Goal: Task Accomplishment & Management: Manage account settings

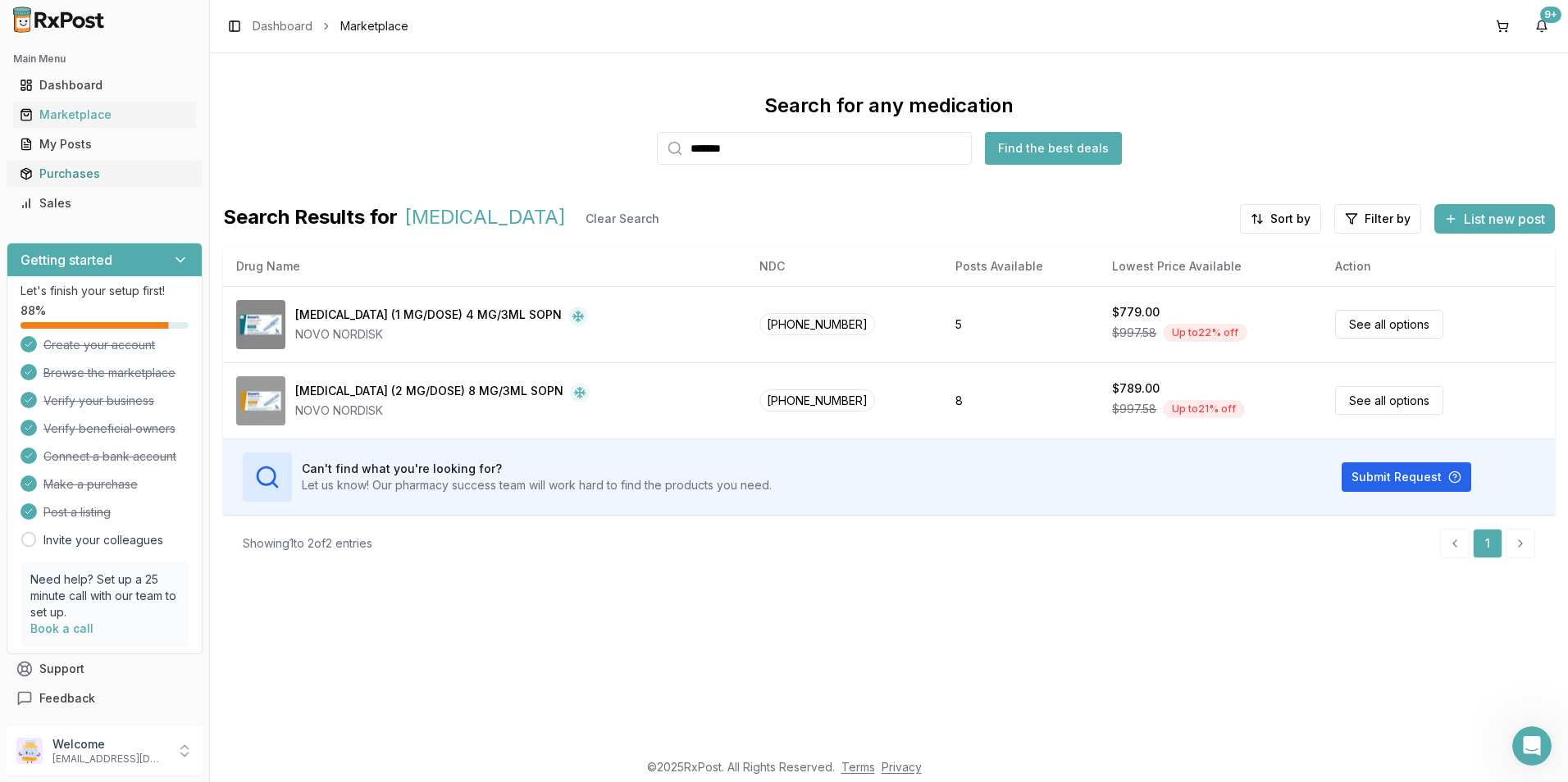
click at [58, 170] on div "Purchases" at bounding box center [104, 174] width 169 height 16
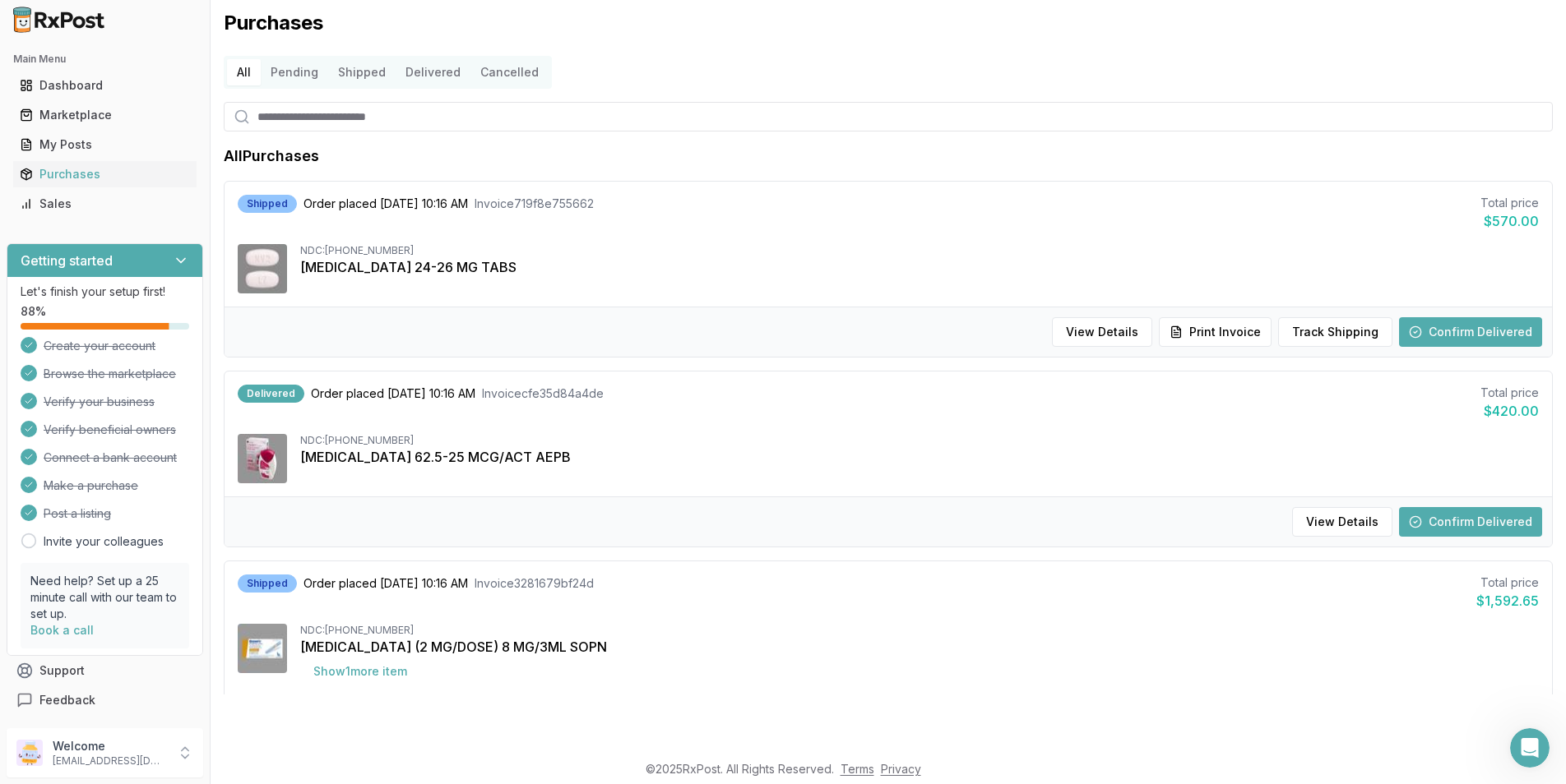
scroll to position [82, 0]
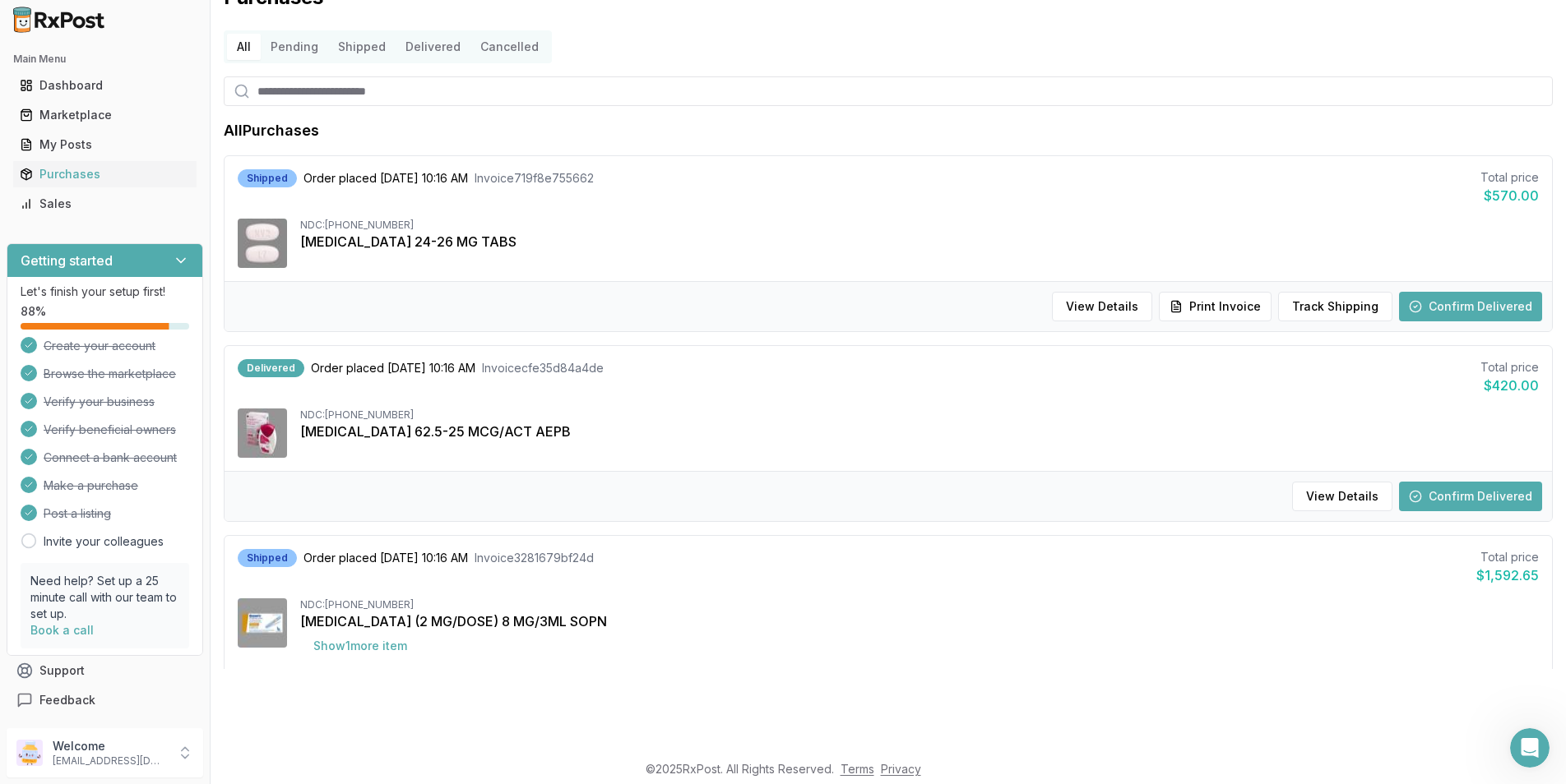
click at [1442, 307] on button "Confirm Delivered" at bounding box center [1470, 306] width 143 height 29
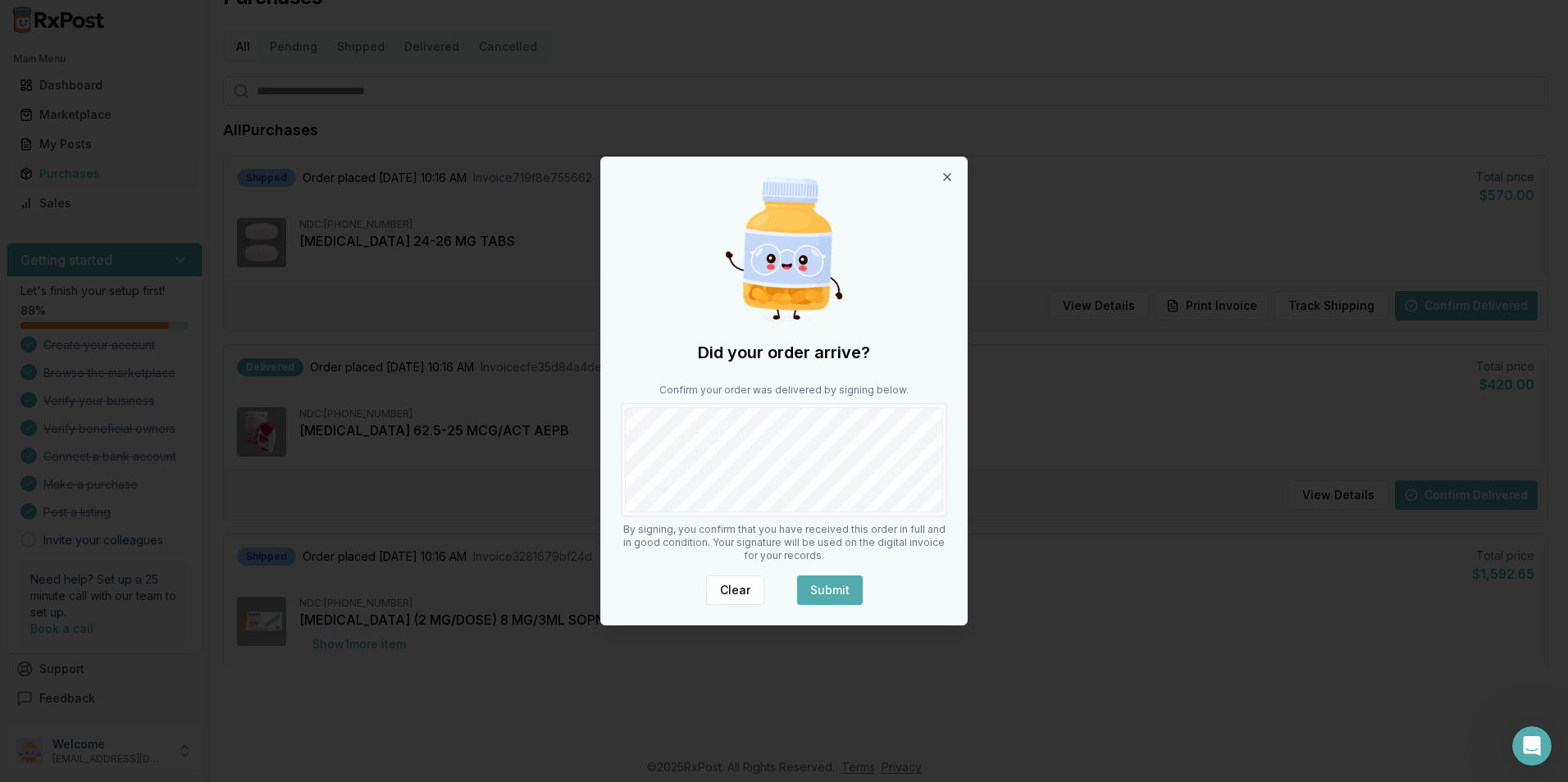
click at [825, 591] on button "Submit" at bounding box center [830, 590] width 66 height 29
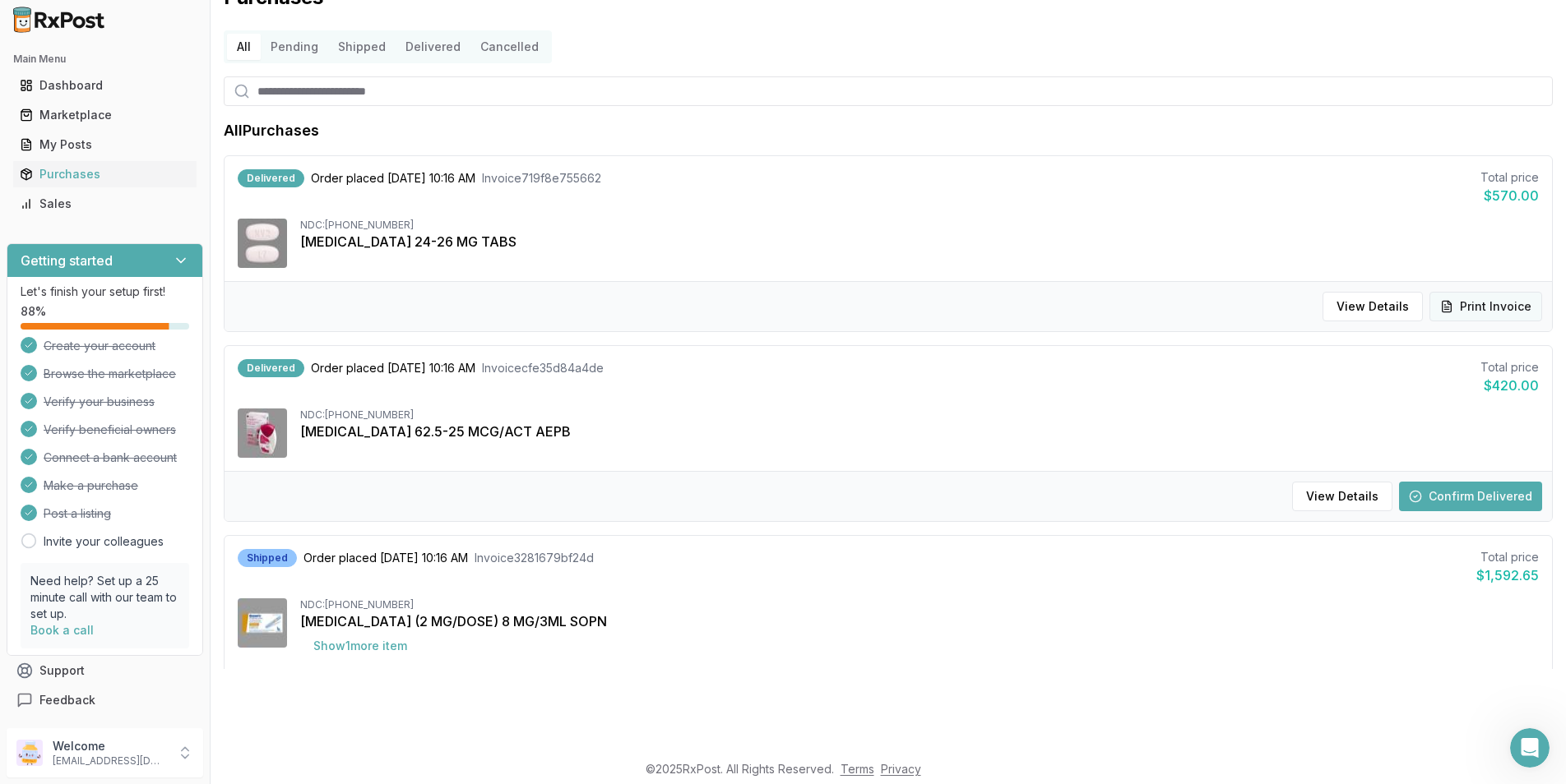
click at [1472, 305] on button "Print Invoice" at bounding box center [1486, 306] width 113 height 29
click at [1451, 488] on button "Confirm Delivered" at bounding box center [1470, 496] width 143 height 29
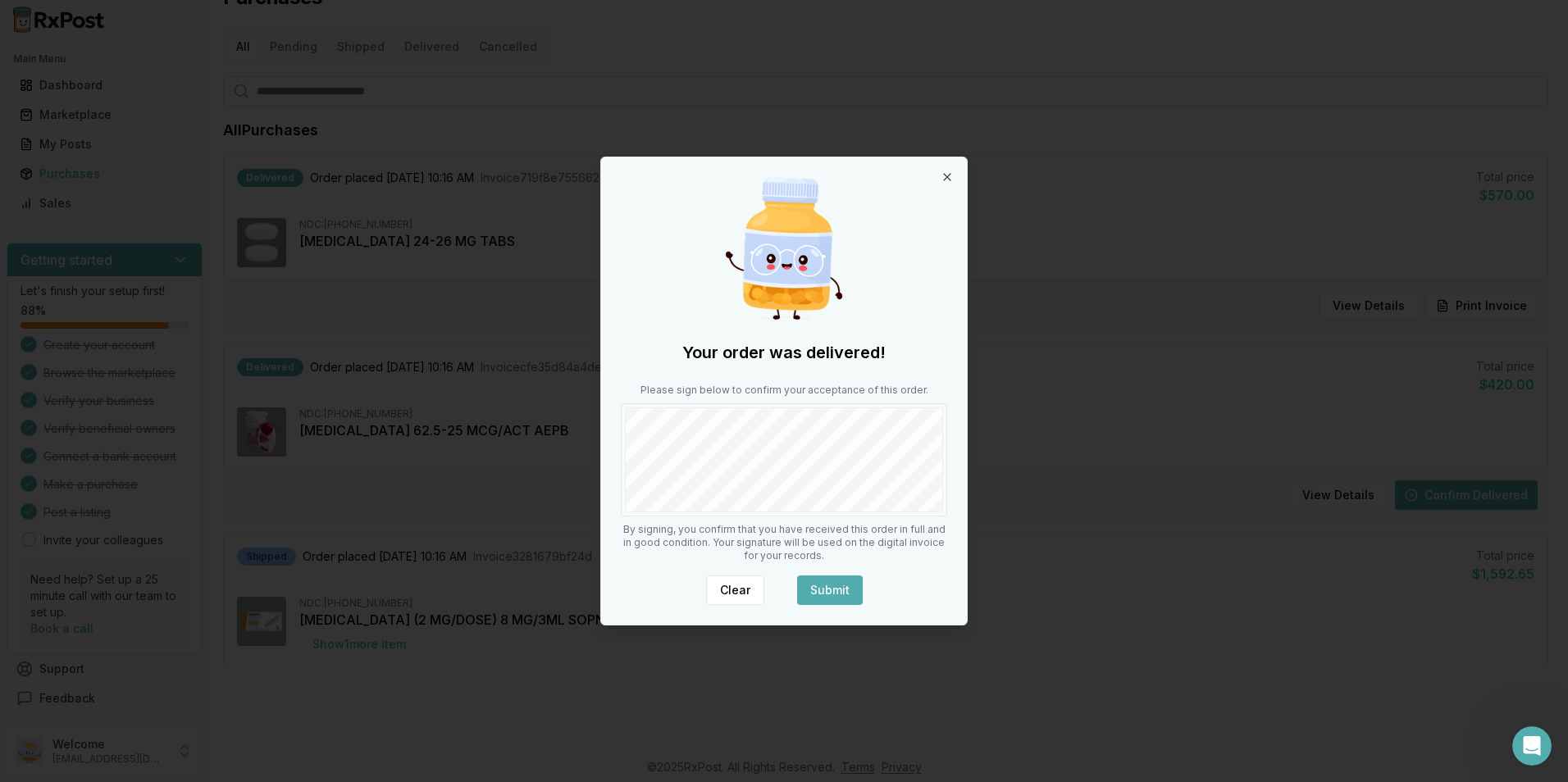
click at [813, 587] on button "Submit" at bounding box center [830, 590] width 66 height 29
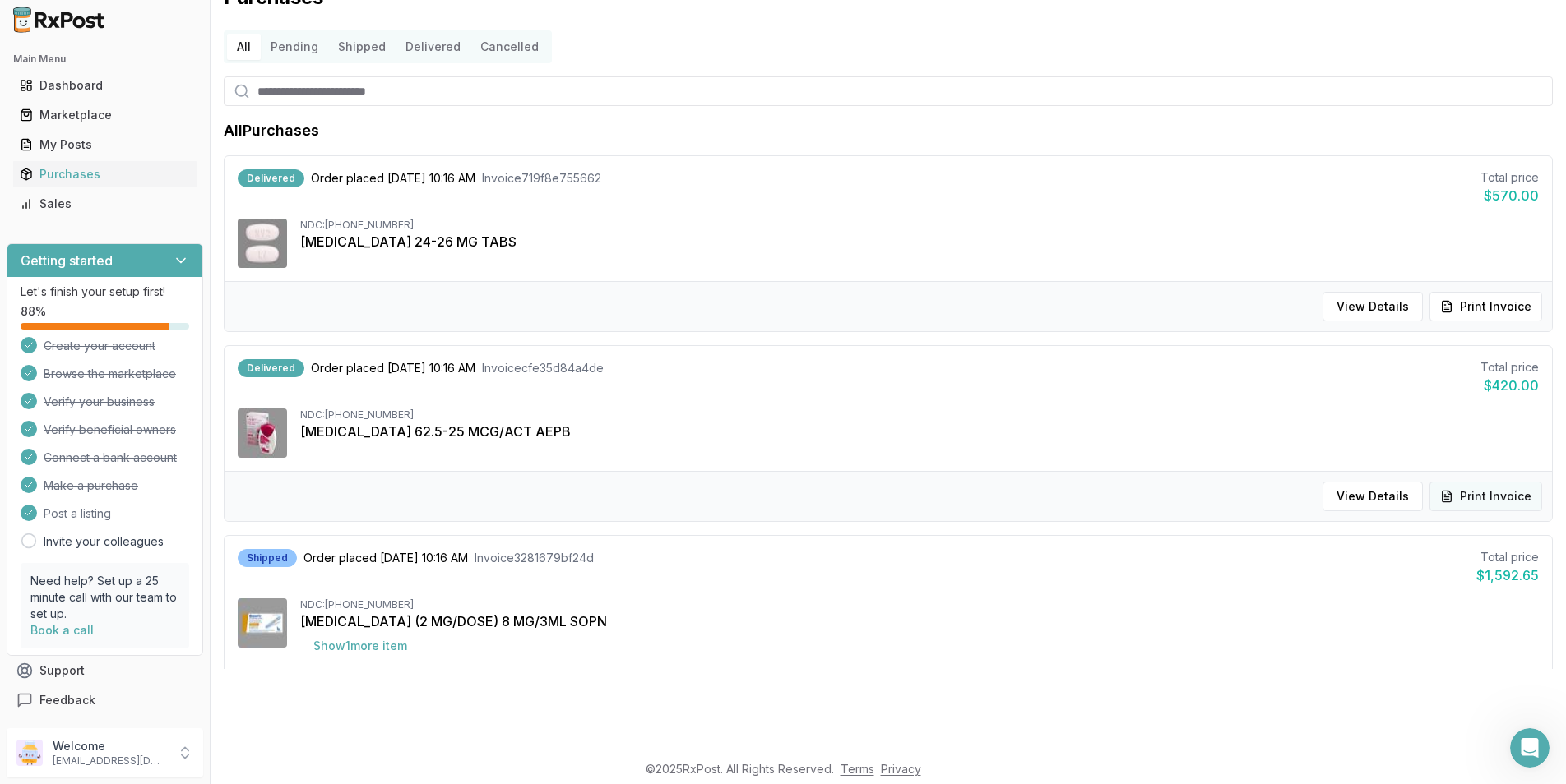
click at [1482, 497] on button "Print Invoice" at bounding box center [1486, 496] width 113 height 29
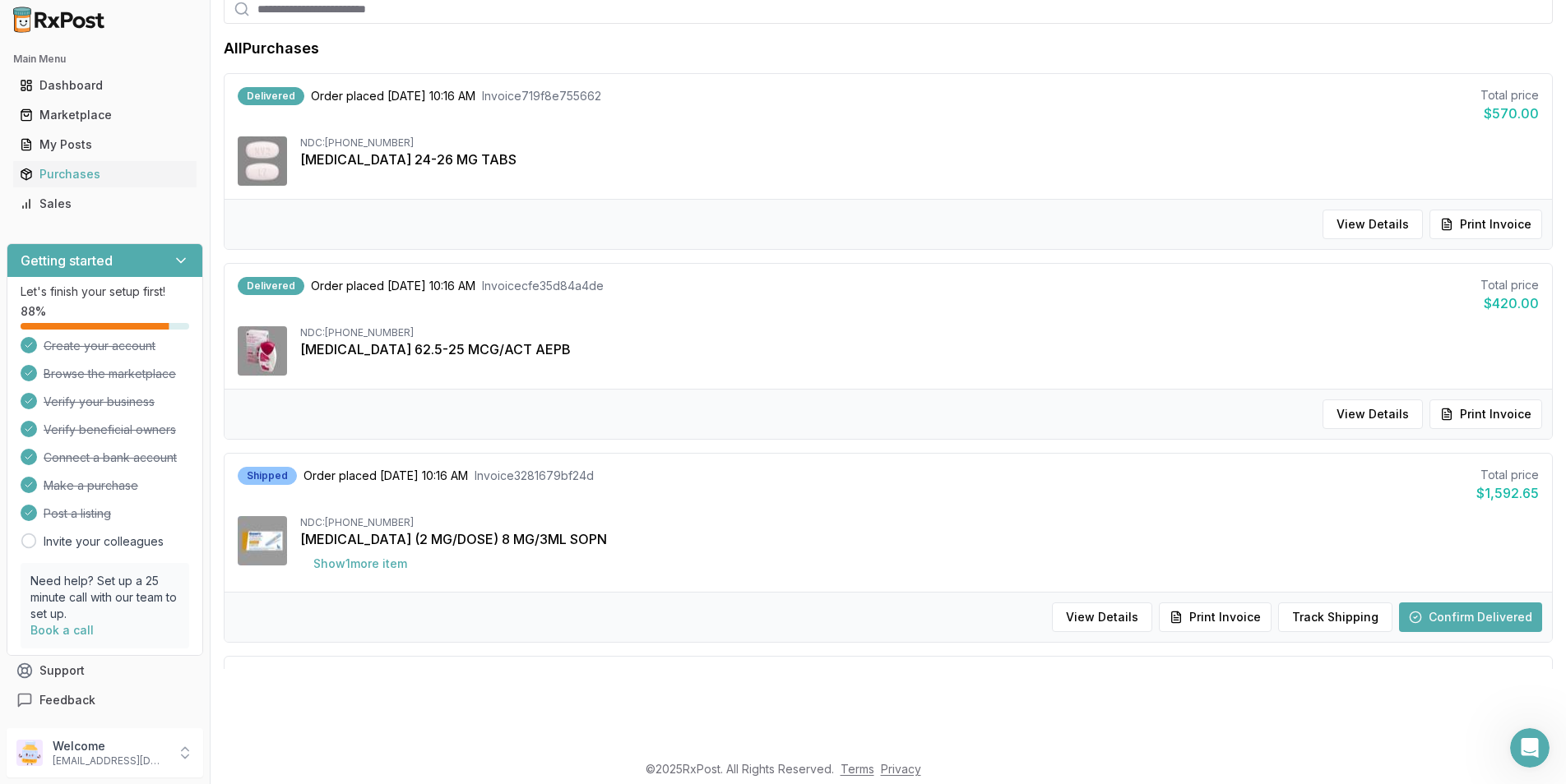
click at [1458, 623] on button "Confirm Delivered" at bounding box center [1470, 617] width 143 height 29
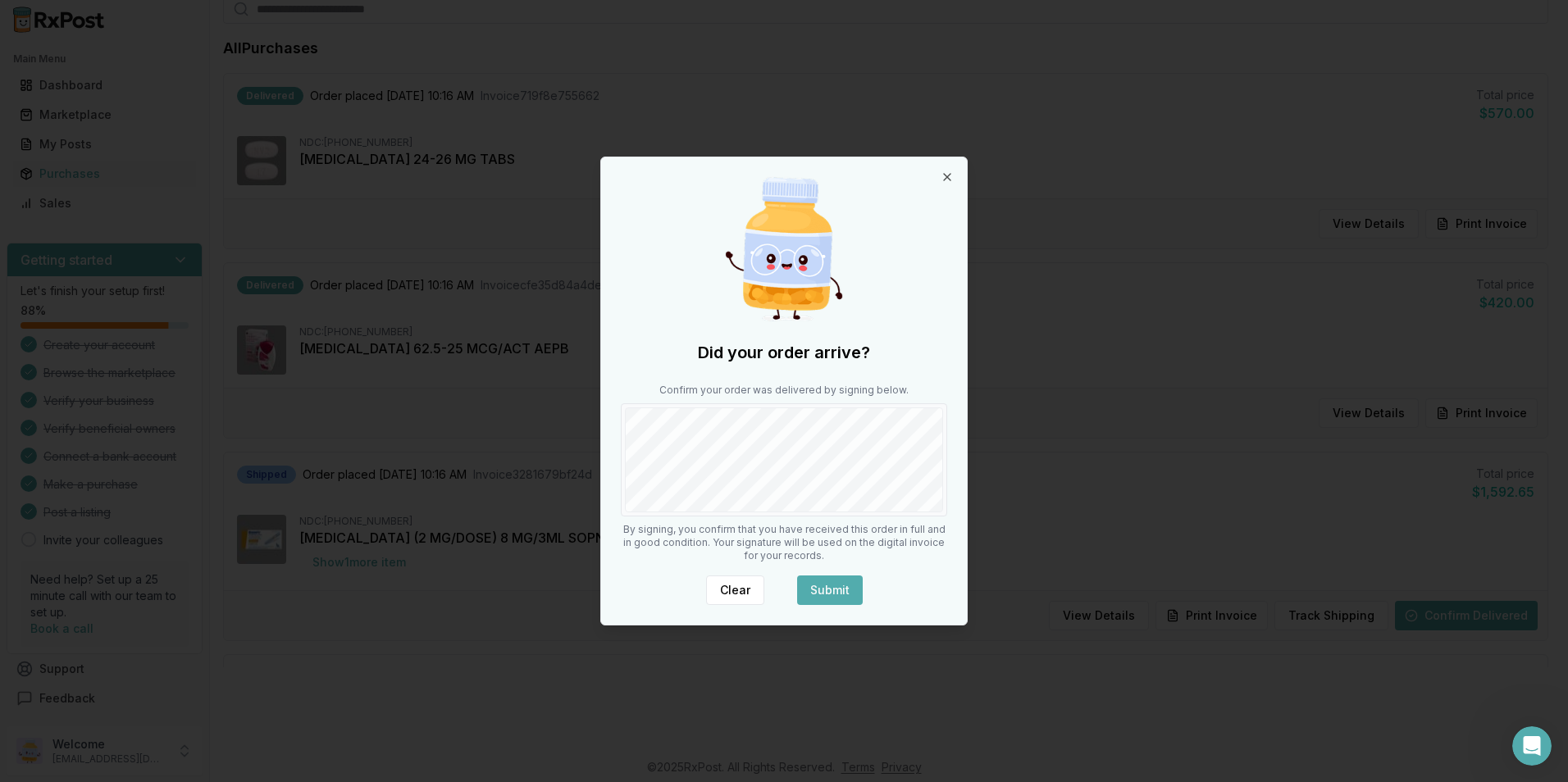
click at [820, 593] on button "Submit" at bounding box center [830, 590] width 66 height 29
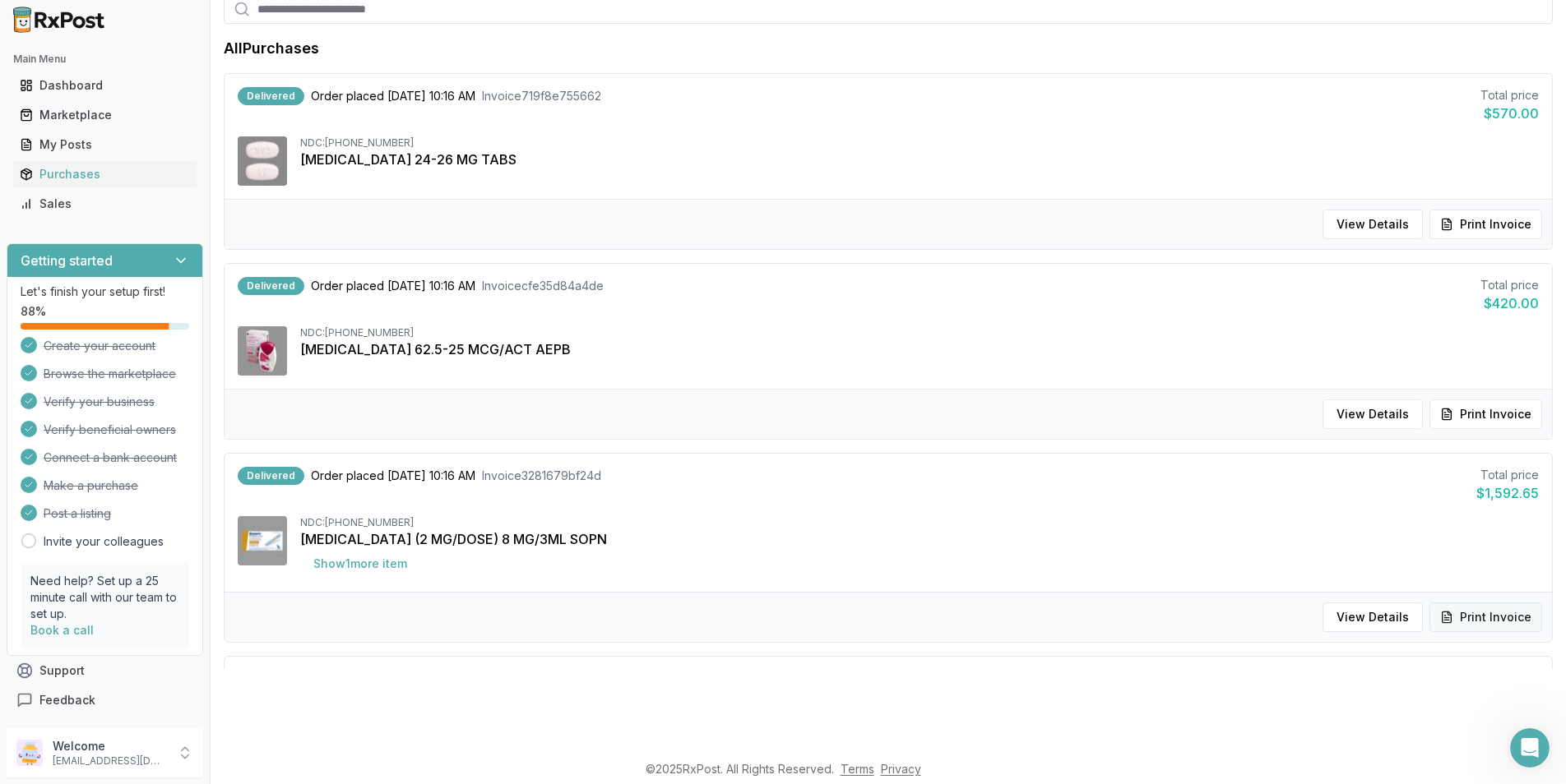
click at [1461, 611] on button "Print Invoice" at bounding box center [1486, 617] width 113 height 29
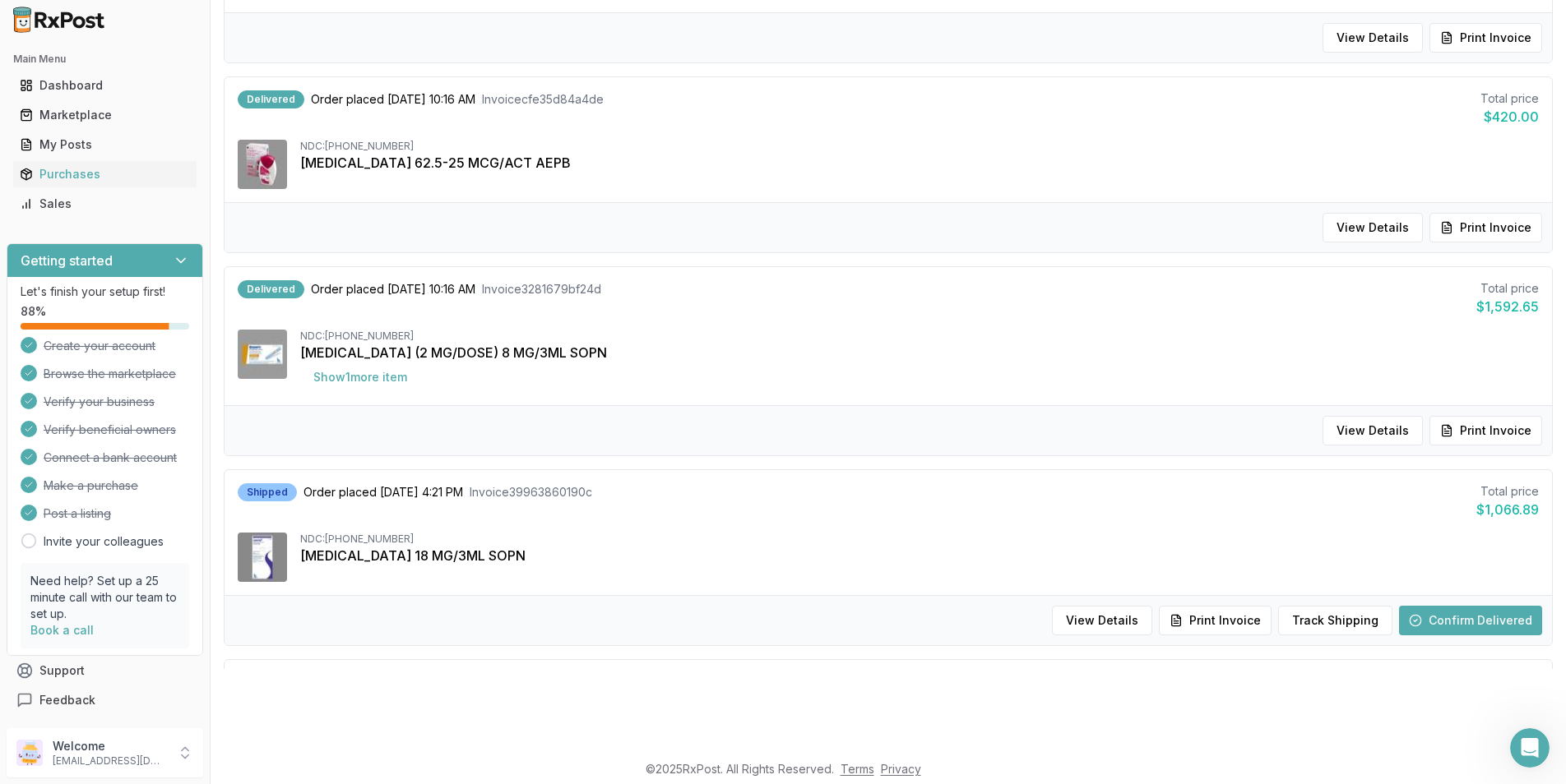
scroll to position [329, 0]
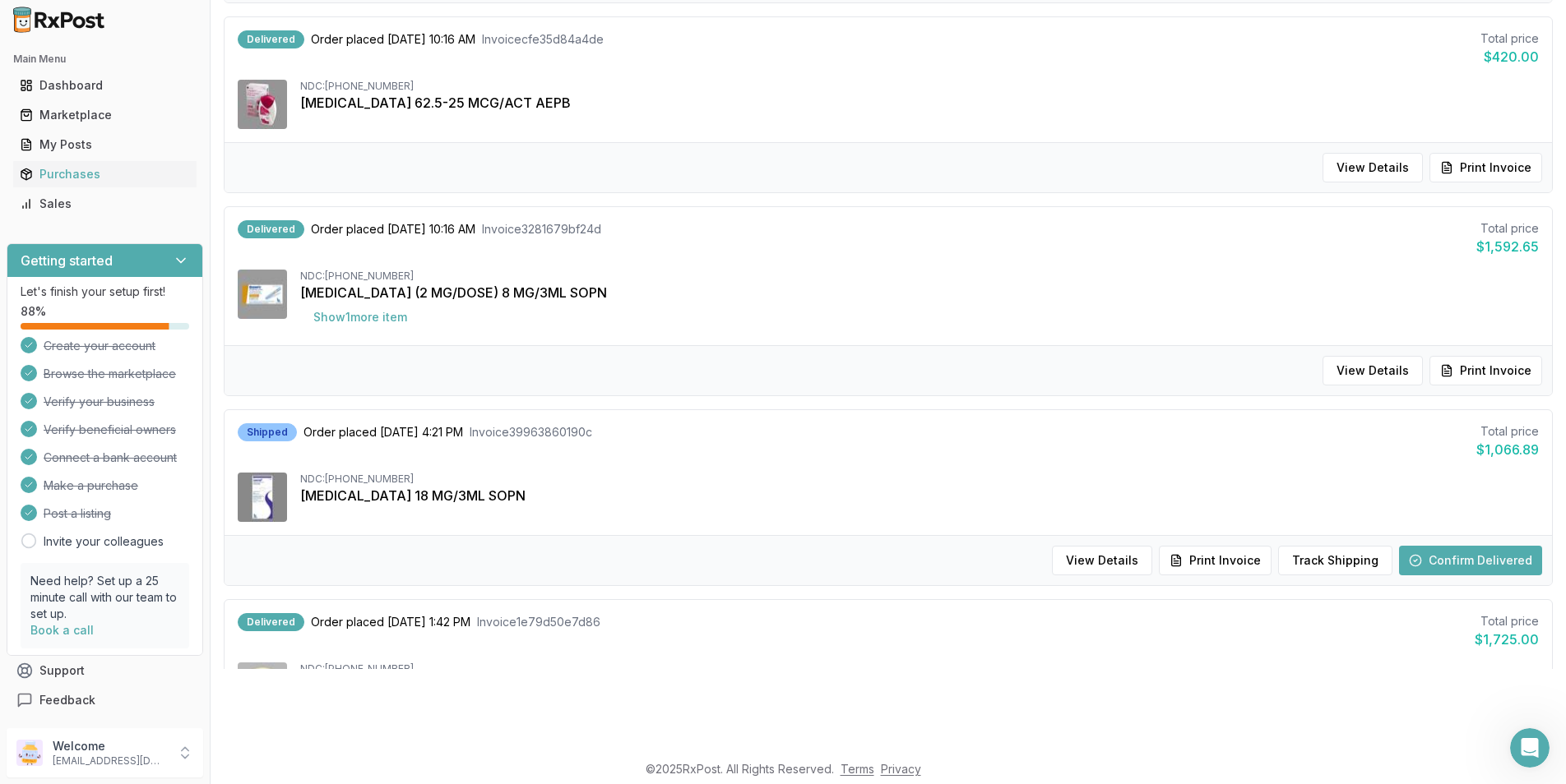
click at [1478, 561] on button "Confirm Delivered" at bounding box center [1470, 560] width 143 height 29
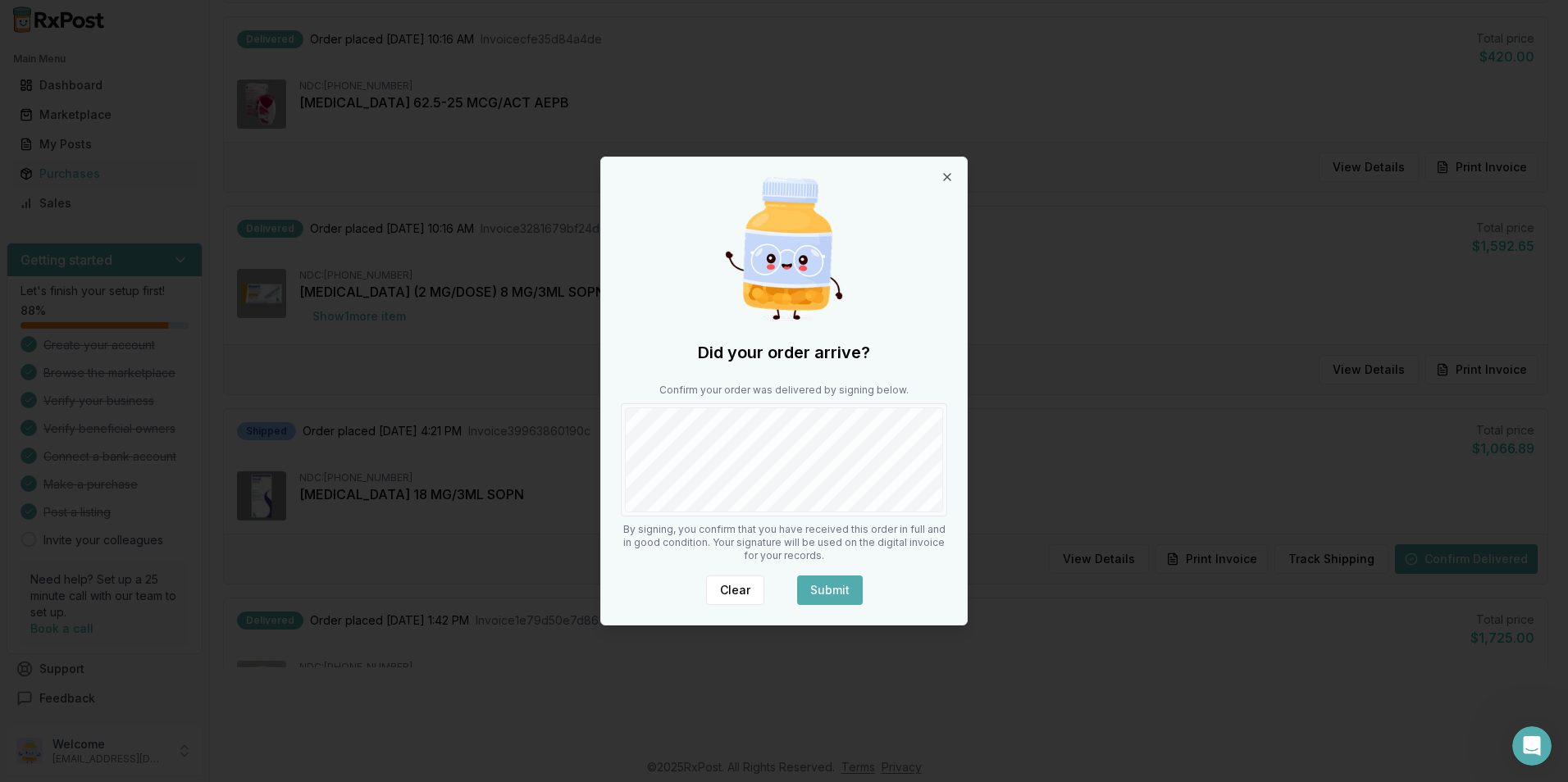
click at [822, 588] on button "Submit" at bounding box center [830, 590] width 66 height 29
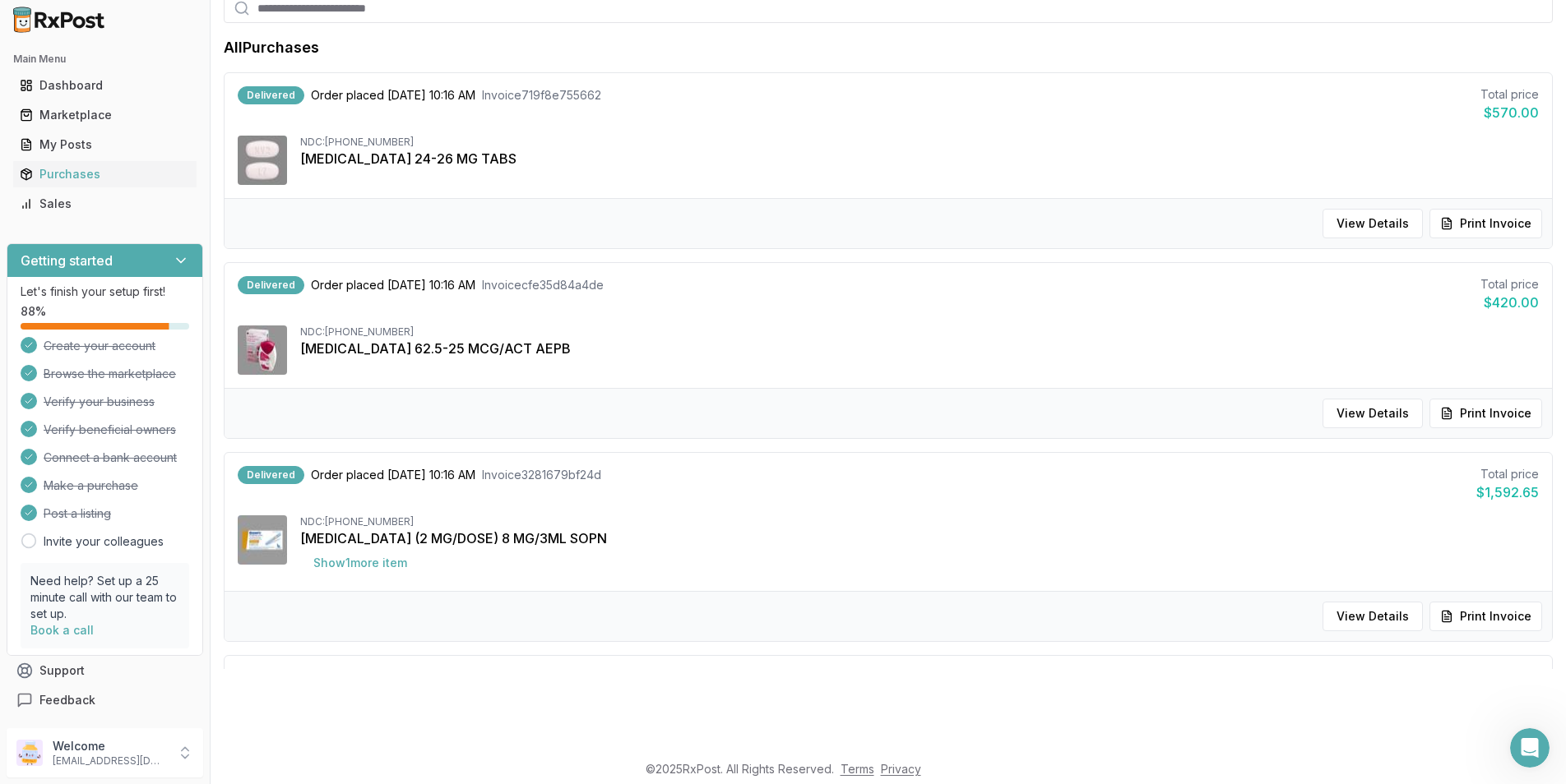
scroll to position [246, 0]
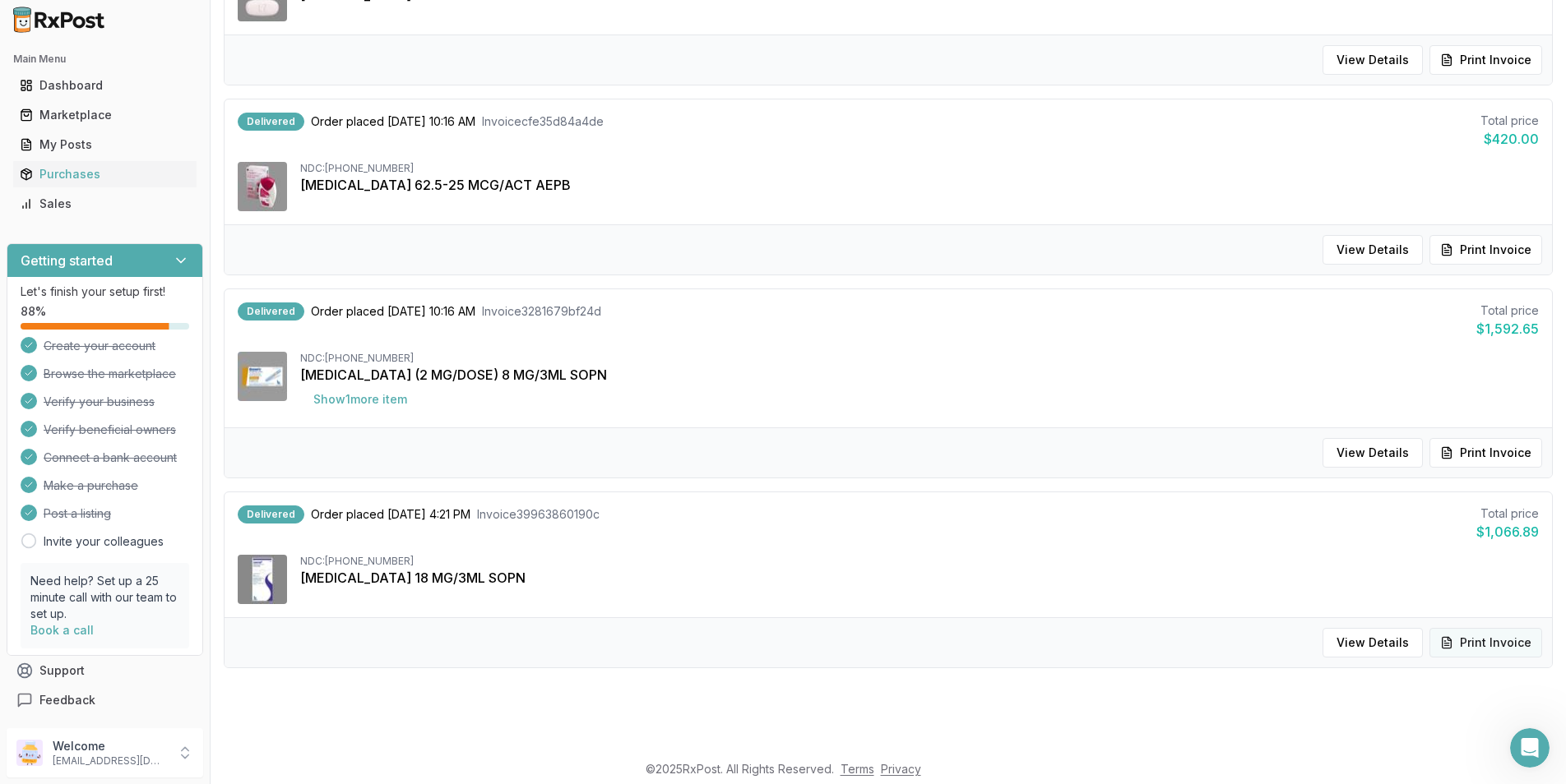
click at [1467, 637] on button "Print Invoice" at bounding box center [1486, 643] width 113 height 29
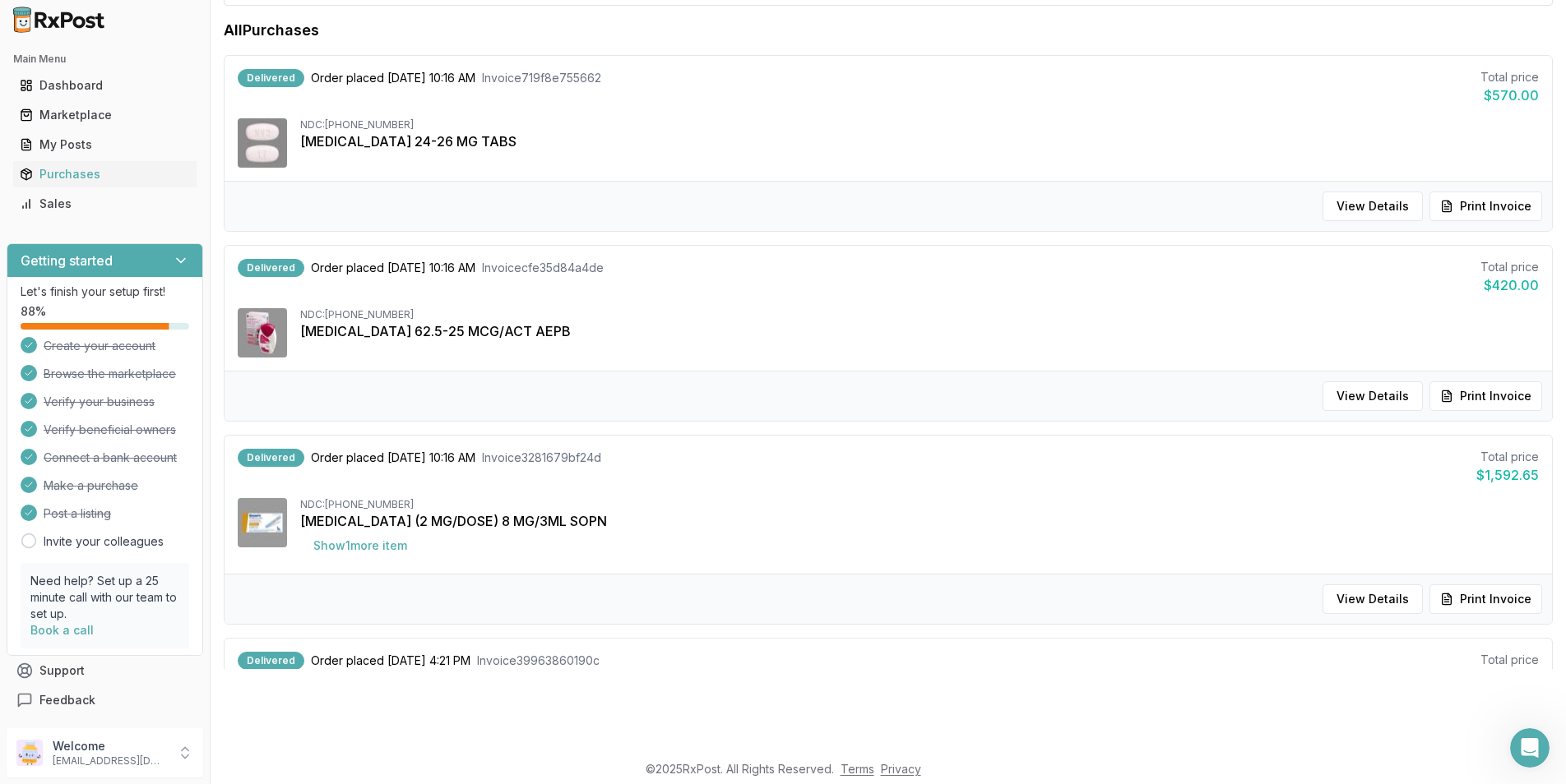
scroll to position [0, 0]
